Goal: Information Seeking & Learning: Learn about a topic

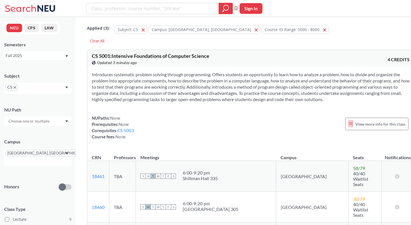
scroll to position [141, 0]
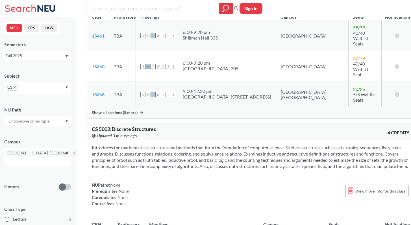
click at [16, 87] on span "CS" at bounding box center [12, 87] width 12 height 7
click at [17, 88] on span "CS" at bounding box center [12, 87] width 12 height 7
click at [15, 88] on icon "X to remove pill" at bounding box center [15, 87] width 3 height 3
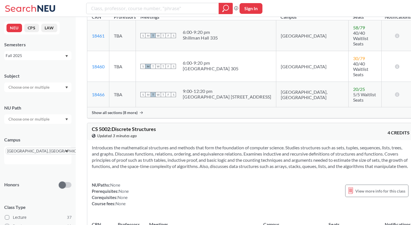
click at [17, 88] on input "text" at bounding box center [30, 87] width 48 height 7
type input "info"
click at [26, 100] on p "Information Systems Program" at bounding box center [39, 103] width 64 height 6
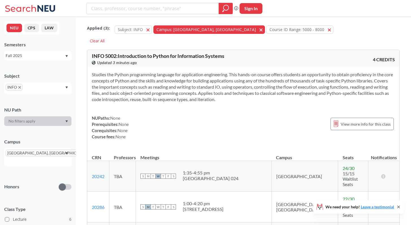
click at [263, 31] on span "button" at bounding box center [263, 29] width 0 height 5
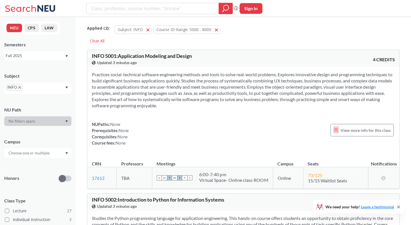
click at [216, 106] on section "Practices social-technical software engineering methods and tools to solve real…" at bounding box center [243, 90] width 303 height 37
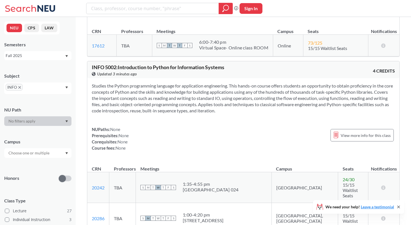
scroll to position [211, 0]
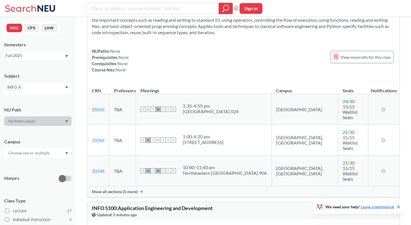
click at [129, 189] on span "Show all sections (5 more)" at bounding box center [115, 191] width 46 height 5
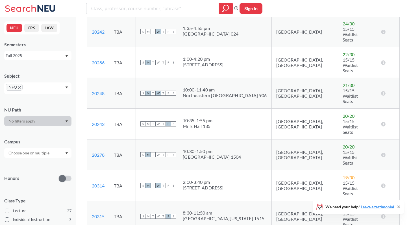
scroll to position [262, 0]
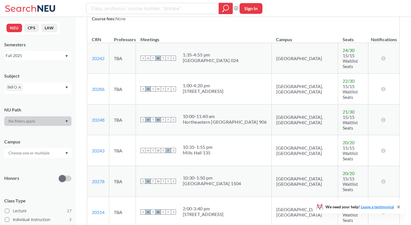
click at [235, 114] on div "10:00 - 11:40 am" at bounding box center [225, 117] width 84 height 6
click at [234, 119] on div "Northeastern [GEOGRAPHIC_DATA] 906" at bounding box center [225, 122] width 84 height 6
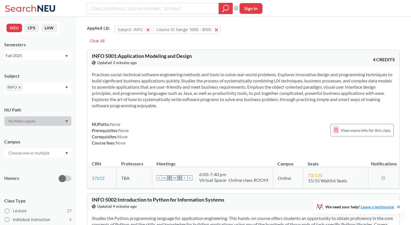
scroll to position [11, 0]
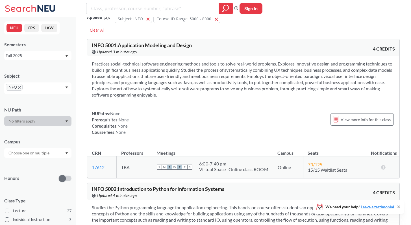
click at [220, 171] on div "Virtual Space- Online class ROOM" at bounding box center [233, 170] width 69 height 6
drag, startPoint x: 201, startPoint y: 165, endPoint x: 217, endPoint y: 162, distance: 16.0
click at [217, 162] on div "6:00 - 7:40 pm" at bounding box center [233, 164] width 69 height 6
click at [218, 162] on div "6:00 - 7:40 pm" at bounding box center [233, 164] width 69 height 6
click at [224, 162] on div "6:00 - 7:40 pm" at bounding box center [233, 164] width 69 height 6
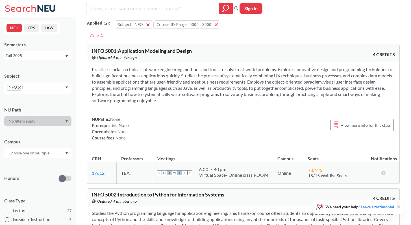
scroll to position [0, 0]
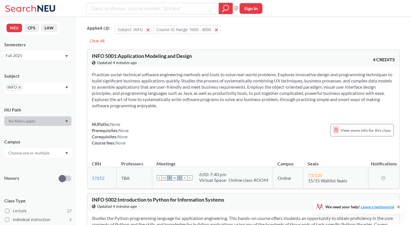
click at [216, 31] on button "Course ID Range: 5000 - 8000 5000 - 8000" at bounding box center [187, 29] width 67 height 8
click at [209, 108] on section "Practices social-technical software engineering methods and tools to solve real…" at bounding box center [243, 90] width 303 height 37
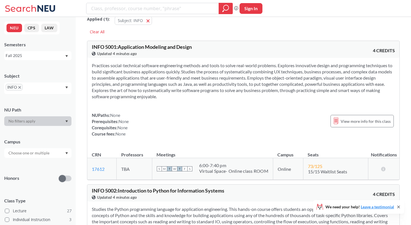
scroll to position [9, 0]
drag, startPoint x: 308, startPoint y: 165, endPoint x: 329, endPoint y: 165, distance: 20.9
click at [329, 165] on td "73 / 125 15/15 Waitlist Seats" at bounding box center [335, 169] width 65 height 22
click at [296, 138] on div "Practices social-technical software engineering methods and tools to solve real…" at bounding box center [243, 102] width 312 height 88
click at [311, 166] on span "73 / 125" at bounding box center [315, 165] width 14 height 5
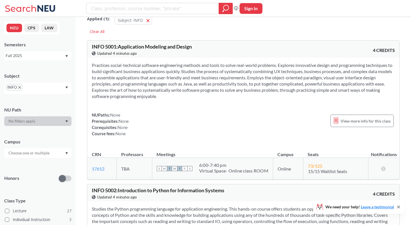
click at [285, 137] on div "Practices social-technical software engineering methods and tools to solve real…" at bounding box center [243, 102] width 312 height 88
drag, startPoint x: 309, startPoint y: 167, endPoint x: 313, endPoint y: 168, distance: 4.1
click at [313, 168] on span "73 / 125" at bounding box center [315, 165] width 14 height 5
click at [317, 172] on span "15/15 Waitlist Seats" at bounding box center [327, 171] width 39 height 5
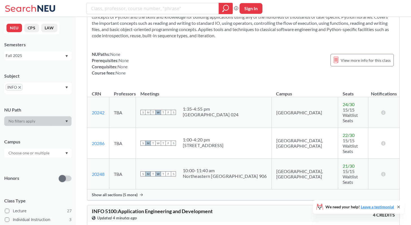
scroll to position [222, 0]
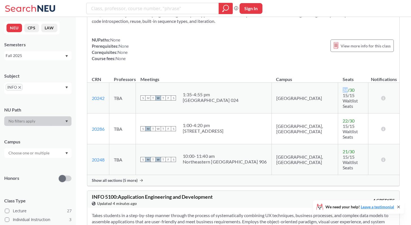
drag, startPoint x: 320, startPoint y: 92, endPoint x: 314, endPoint y: 91, distance: 5.1
click at [338, 91] on td "24 / 30 15/15 Waitlist Seats" at bounding box center [353, 98] width 30 height 31
click at [343, 95] on span "15/15 Waitlist Seats" at bounding box center [350, 101] width 15 height 16
click at [137, 175] on div "Show all sections (5 more)" at bounding box center [243, 180] width 312 height 11
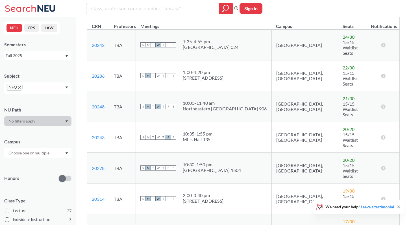
scroll to position [286, 0]
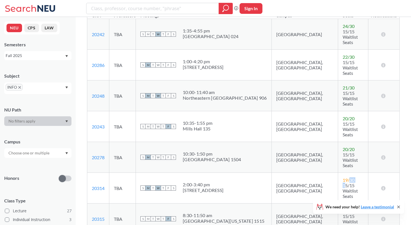
drag, startPoint x: 322, startPoint y: 139, endPoint x: 327, endPoint y: 138, distance: 5.2
click at [338, 173] on td "19 / 30 15/15 Waitlist Seats" at bounding box center [353, 188] width 30 height 31
click at [343, 178] on span "19 / 30" at bounding box center [349, 180] width 12 height 5
drag, startPoint x: 319, startPoint y: 157, endPoint x: 341, endPoint y: 158, distance: 22.1
click at [341, 204] on td "17 / 30 15/15 Waitlist Seats" at bounding box center [353, 219] width 30 height 31
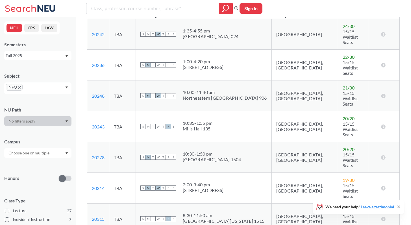
click at [340, 204] on td "17 / 30 15/15 Waitlist Seats" at bounding box center [353, 219] width 30 height 31
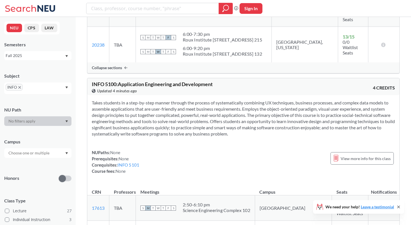
scroll to position [494, 0]
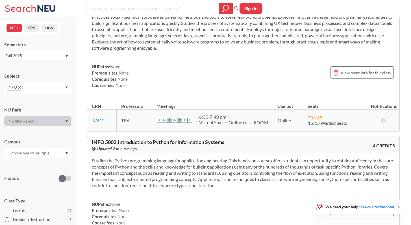
scroll to position [54, 0]
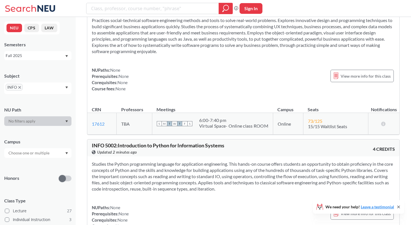
click at [203, 77] on div "NUPaths: None Prerequisites: None Corequisites: None Course fees: None View mor…" at bounding box center [243, 79] width 303 height 25
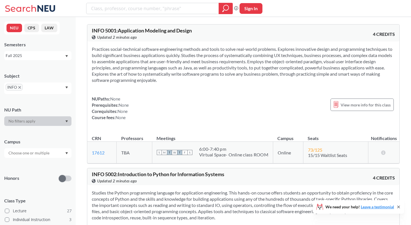
scroll to position [26, 0]
click at [353, 105] on span "View more info for this class" at bounding box center [366, 104] width 50 height 7
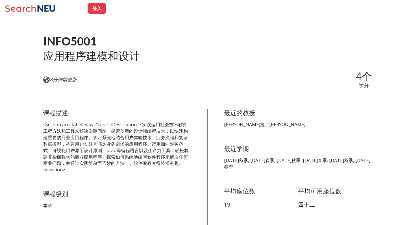
scroll to position [32, 0]
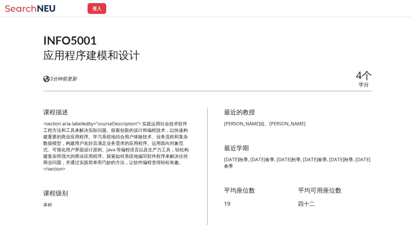
click at [264, 72] on div "在 Banner 上查看此课程。 3分钟前更新 4个 学分" at bounding box center [207, 79] width 329 height 19
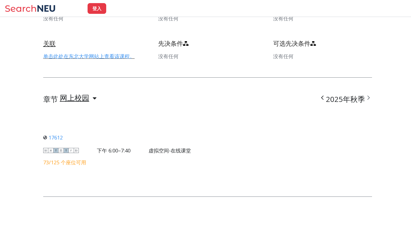
scroll to position [329, 0]
click at [96, 99] on icon at bounding box center [95, 98] width 4 height 6
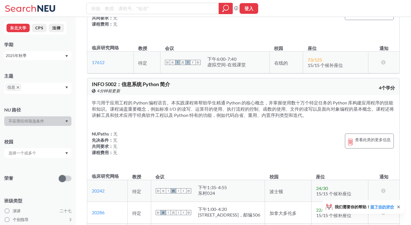
scroll to position [100, 0]
click at [369, 149] on div "查看此类的更多信息" at bounding box center [369, 141] width 49 height 15
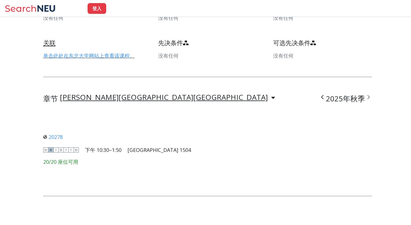
scroll to position [341, 0]
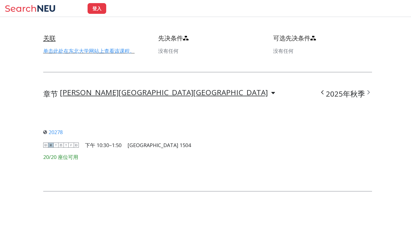
click at [128, 91] on font "[PERSON_NAME][GEOGRAPHIC_DATA][GEOGRAPHIC_DATA]" at bounding box center [164, 92] width 208 height 10
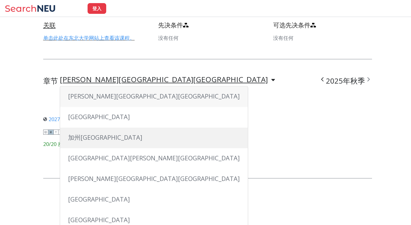
scroll to position [378, 0]
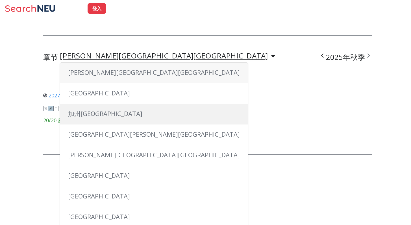
click at [115, 115] on div "加州[GEOGRAPHIC_DATA]" at bounding box center [154, 114] width 188 height 21
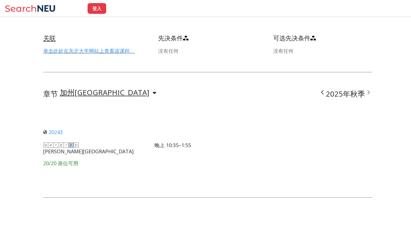
scroll to position [334, 0]
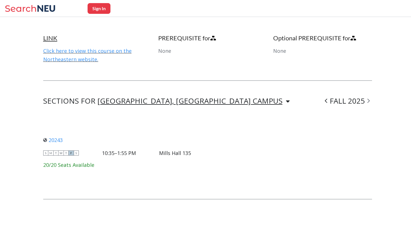
click at [155, 98] on div "[GEOGRAPHIC_DATA], [GEOGRAPHIC_DATA] CAMPUS" at bounding box center [190, 101] width 185 height 6
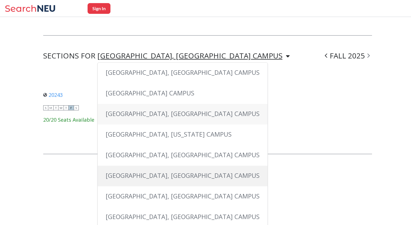
click at [138, 172] on span "[GEOGRAPHIC_DATA], [GEOGRAPHIC_DATA] CAMPUS" at bounding box center [183, 175] width 154 height 8
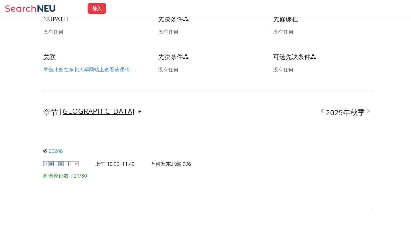
scroll to position [295, 0]
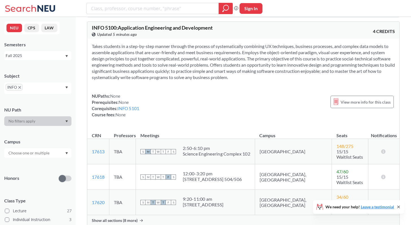
scroll to position [416, 0]
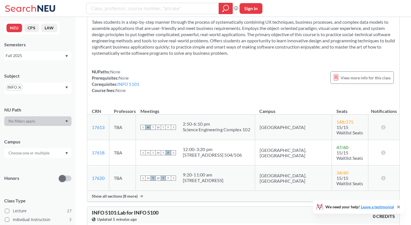
click at [218, 191] on div "Show all sections (8 more)" at bounding box center [243, 196] width 312 height 11
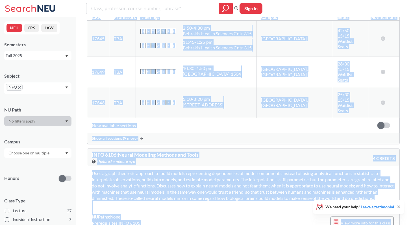
scroll to position [1203, 0]
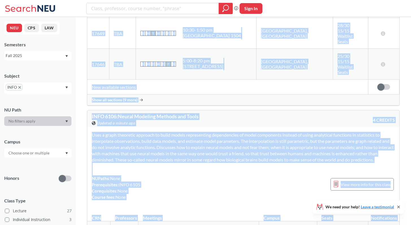
drag, startPoint x: 91, startPoint y: 55, endPoint x: 396, endPoint y: 69, distance: 306.0
copy div "INFO 5001 : Application Modeling and Design View this course on Banner. Updated…"
click at [180, 210] on th "Meetings" at bounding box center [199, 216] width 121 height 12
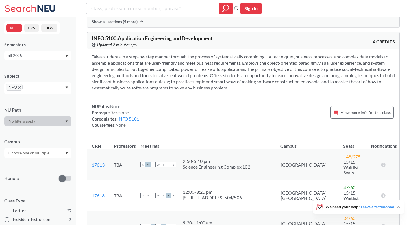
scroll to position [411, 0]
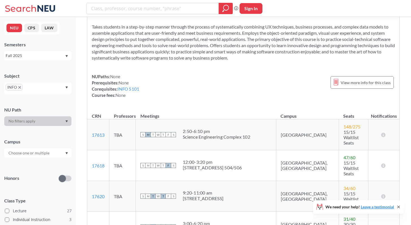
click at [192, 74] on div "NUPaths: None Prerequisites: None Corequisites: INFO 5101 Course fees: None Vie…" at bounding box center [243, 86] width 303 height 25
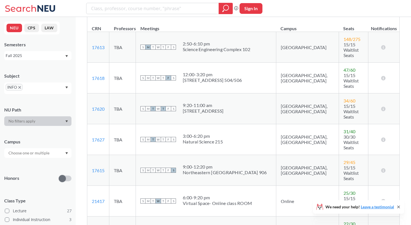
scroll to position [504, 0]
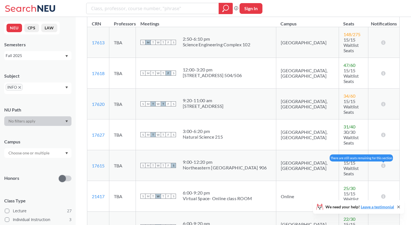
click at [383, 163] on icon at bounding box center [383, 165] width 5 height 5
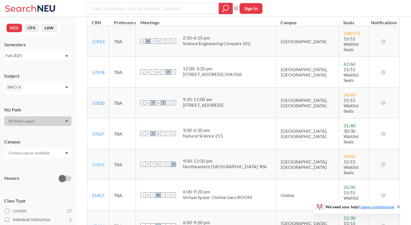
scroll to position [505, 0]
click at [96, 162] on link "17615" at bounding box center [98, 164] width 13 height 5
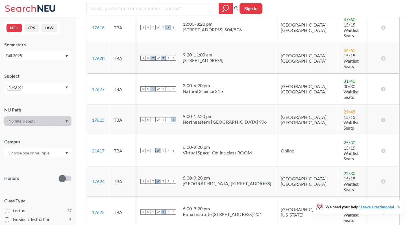
scroll to position [546, 0]
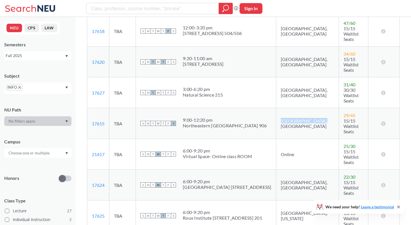
drag, startPoint x: 270, startPoint y: 55, endPoint x: 308, endPoint y: 54, distance: 37.9
click at [308, 108] on td "[GEOGRAPHIC_DATA], [GEOGRAPHIC_DATA]" at bounding box center [307, 123] width 63 height 31
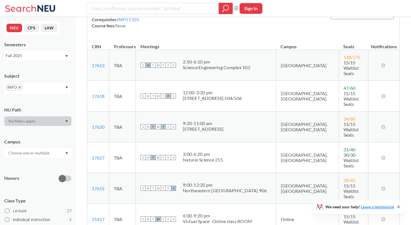
scroll to position [482, 0]
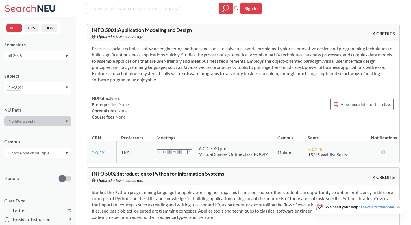
click at [168, 106] on div "NUPaths: None Prerequisites: None Corequisites: None Course fees: None View mor…" at bounding box center [243, 107] width 303 height 25
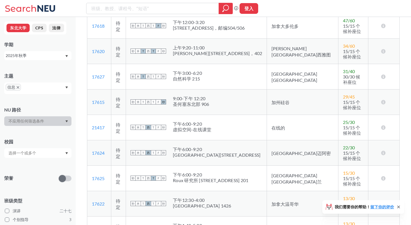
scroll to position [296, 0]
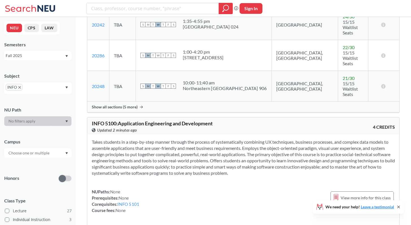
click at [272, 151] on div "Takes students in a step-by-step manner through the process of systematically c…" at bounding box center [243, 179] width 312 height 88
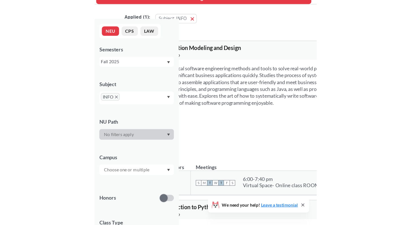
scroll to position [141, 0]
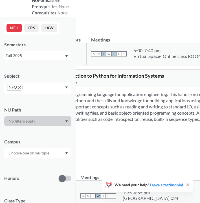
click at [118, 86] on div "INFO 5002 : Introduction to Python for Information Systems View this course on …" at bounding box center [104, 79] width 144 height 12
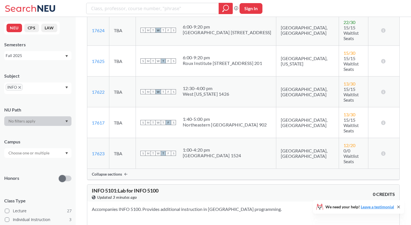
scroll to position [730, 0]
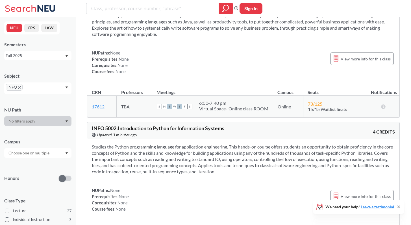
scroll to position [0, 0]
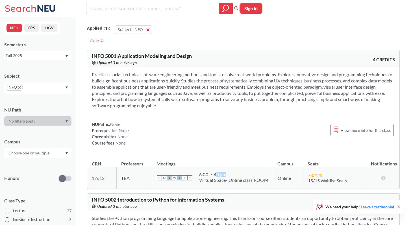
drag, startPoint x: 216, startPoint y: 176, endPoint x: 230, endPoint y: 176, distance: 14.4
click at [230, 176] on div "6:00 - 7:40 pm" at bounding box center [233, 175] width 69 height 6
click at [236, 180] on div "Virtual Space- Online class ROOM" at bounding box center [233, 181] width 69 height 6
drag, startPoint x: 271, startPoint y: 178, endPoint x: 311, endPoint y: 180, distance: 39.6
click at [311, 180] on tr "17612 View this section on Banner. TBA S M T W T F S 6:00 - 7:40 pm Virtual Spa…" at bounding box center [243, 178] width 312 height 22
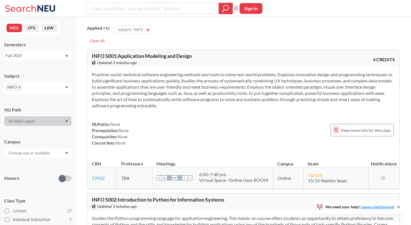
click at [266, 161] on th "Meetings" at bounding box center [212, 161] width 121 height 12
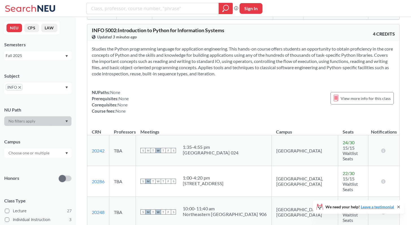
scroll to position [171, 0]
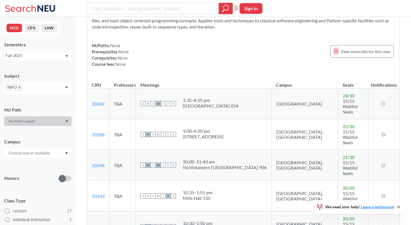
scroll to position [228, 0]
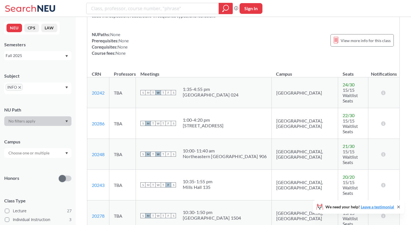
drag, startPoint x: 149, startPoint y: 130, endPoint x: 194, endPoint y: 130, distance: 45.0
click at [194, 148] on div "S M T W T F S 10:00 - 11:40 am Northeastern [GEOGRAPHIC_DATA] 906" at bounding box center [204, 154] width 127 height 12
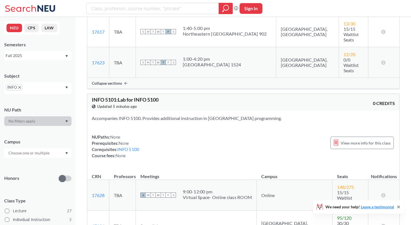
scroll to position [825, 0]
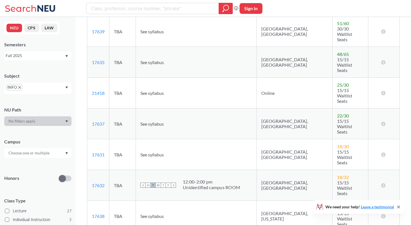
scroll to position [1214, 0]
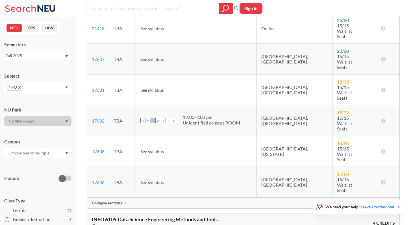
scroll to position [1272, 0]
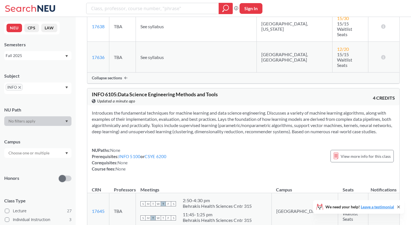
scroll to position [1383, 0]
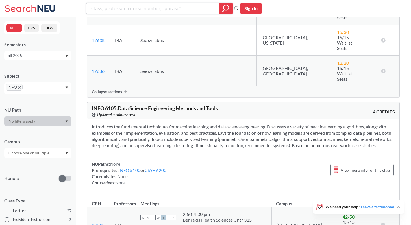
click at [116, 6] on input "search" at bounding box center [153, 9] width 124 height 10
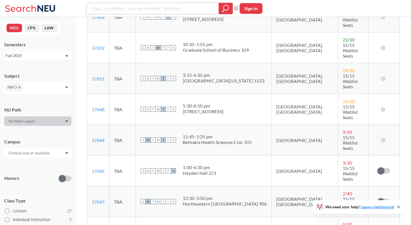
scroll to position [1598, 0]
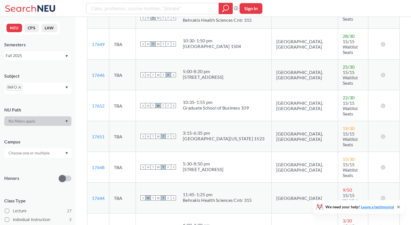
click at [51, 158] on div at bounding box center [37, 153] width 67 height 10
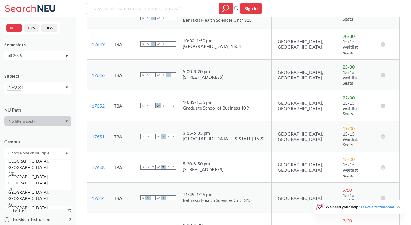
scroll to position [30, 0]
click at [33, 195] on span "[GEOGRAPHIC_DATA], [GEOGRAPHIC_DATA]" at bounding box center [39, 195] width 64 height 12
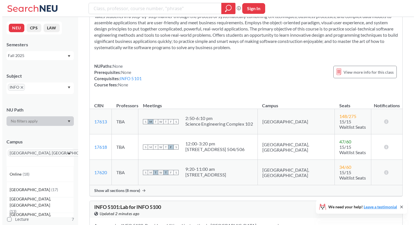
scroll to position [278, 0]
